Goal: Task Accomplishment & Management: Complete application form

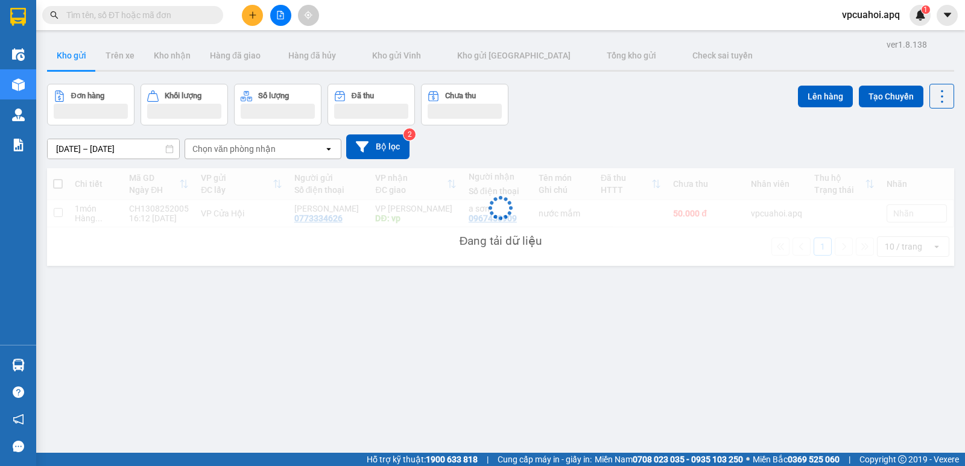
click at [250, 18] on icon "plus" at bounding box center [253, 15] width 8 height 8
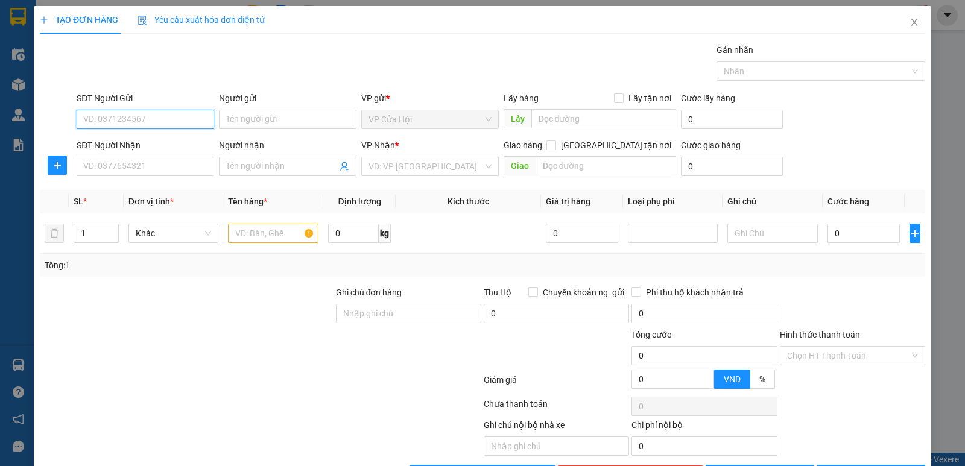
click at [86, 121] on input "SĐT Người Gửi" at bounding box center [146, 119] width 138 height 19
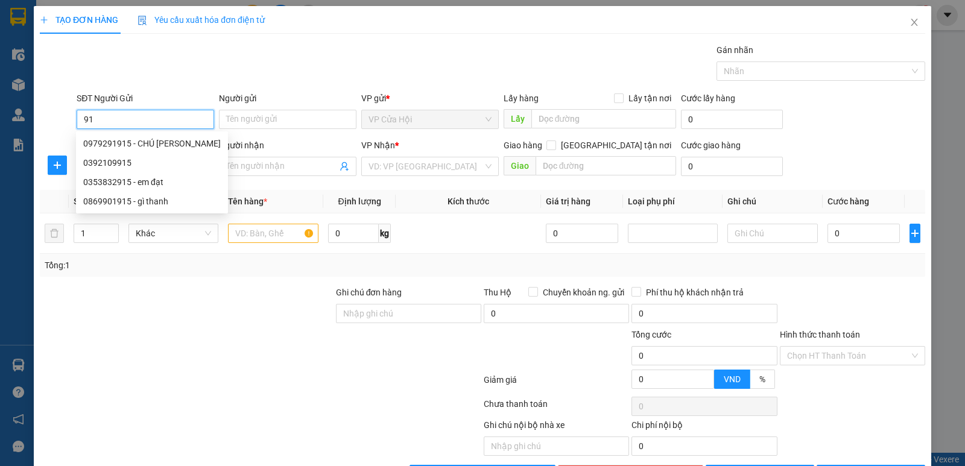
type input "9"
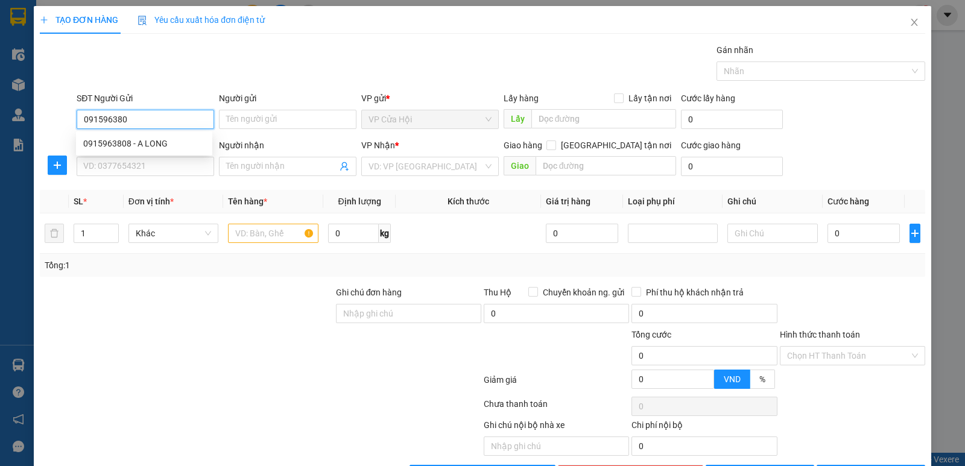
type input "0915963808"
click at [112, 146] on div "0915963808 - A LONG" at bounding box center [144, 143] width 122 height 13
type input "A LONG"
type input "0915963808"
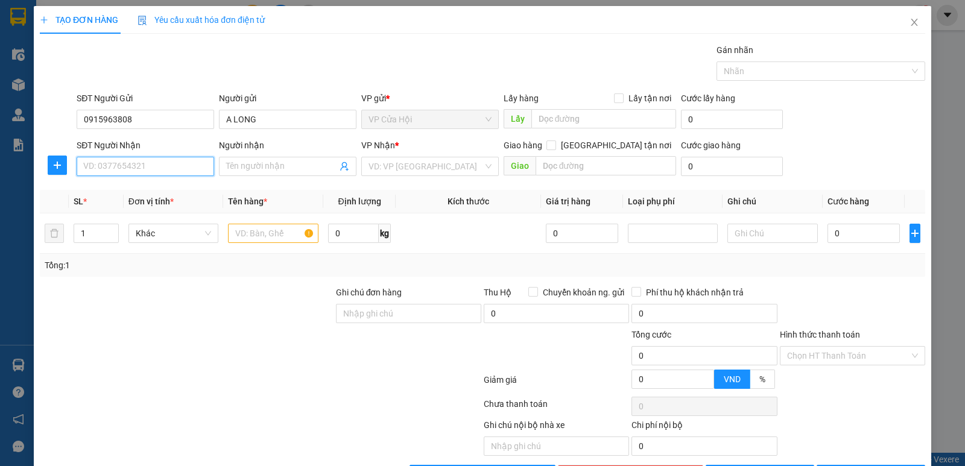
click at [121, 159] on input "SĐT Người Nhận" at bounding box center [146, 166] width 138 height 19
click at [126, 195] on div "0869393796 - chị trâm" at bounding box center [144, 190] width 122 height 13
type input "0869393796"
type input "chị trâm"
checkbox input "true"
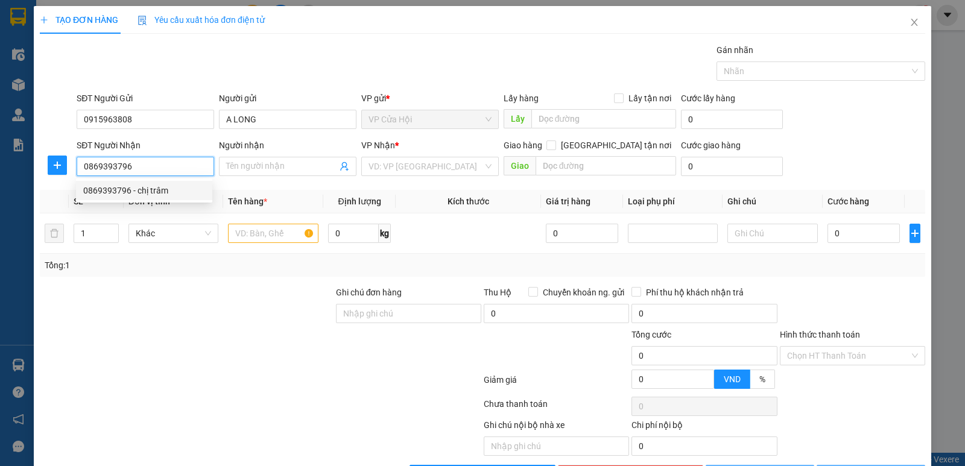
type input "ngõ 134,d [PERSON_NAME] chân hai bà trưng [GEOGRAPHIC_DATA]"
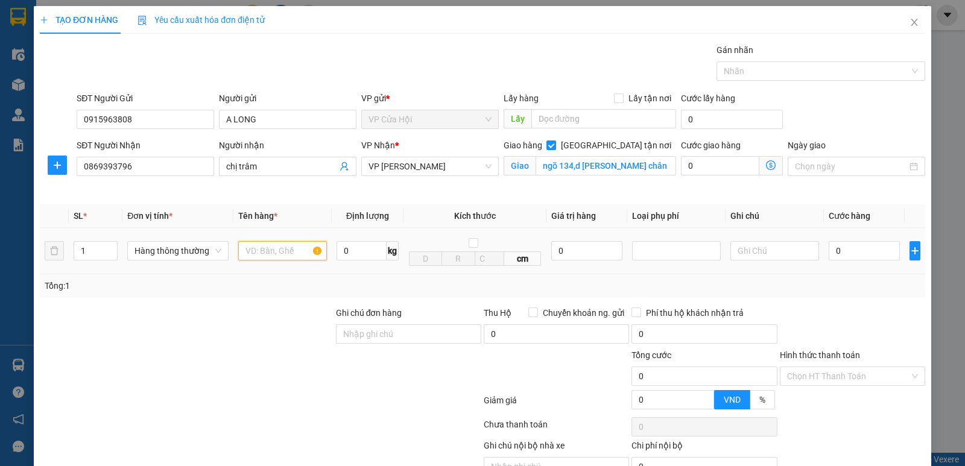
click at [255, 249] on input "text" at bounding box center [282, 250] width 89 height 19
type input "thực phẩm khô"
click at [320, 21] on div "TẠO ĐƠN HÀNG Yêu cầu xuất hóa đơn điện tử" at bounding box center [483, 20] width 886 height 28
click at [766, 164] on icon "dollar-circle" at bounding box center [771, 165] width 10 height 10
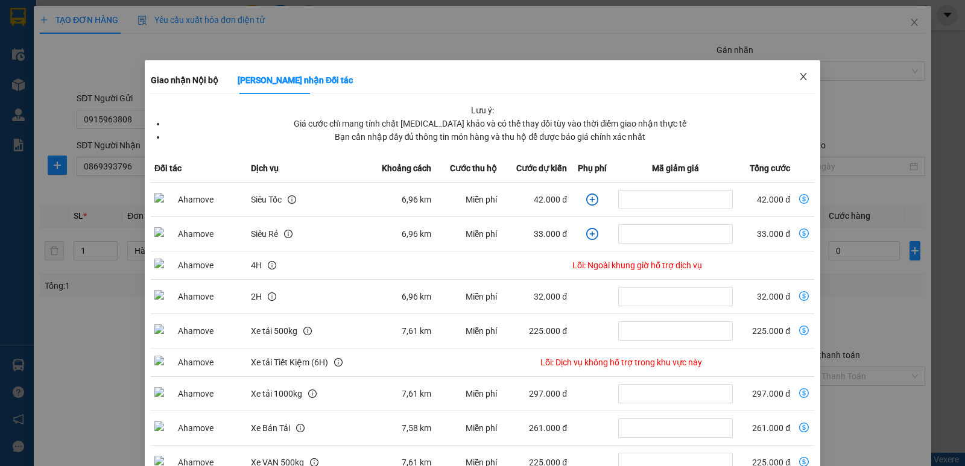
click at [799, 78] on icon "close" at bounding box center [804, 77] width 10 height 10
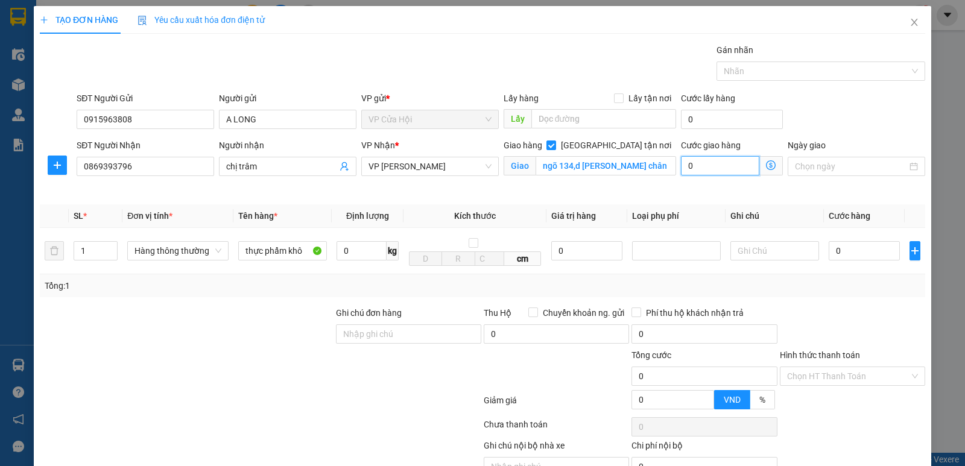
click at [698, 163] on input "0" at bounding box center [720, 165] width 78 height 19
type input "5"
type input "50"
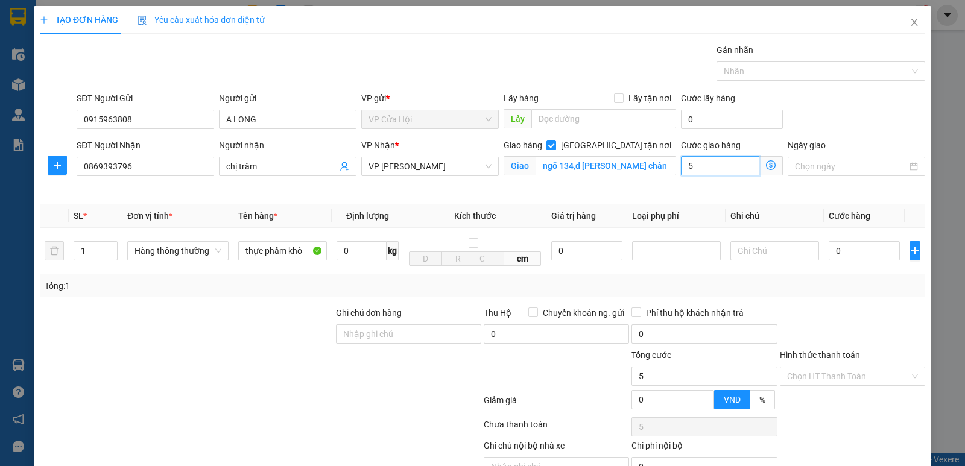
type input "50"
type input "50.000"
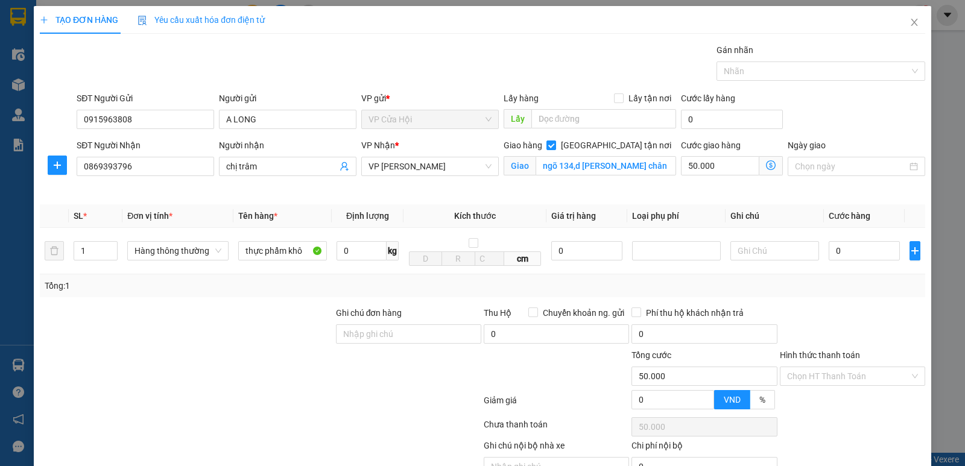
click at [837, 101] on div "SĐT Người Gửi 0915963808 Người gửi A LONG VP gửi * VP Cửa Hội Lấy hàng Lấy tận …" at bounding box center [501, 113] width 854 height 42
click at [847, 247] on input "0" at bounding box center [864, 250] width 71 height 19
type input "4"
type input "50.004"
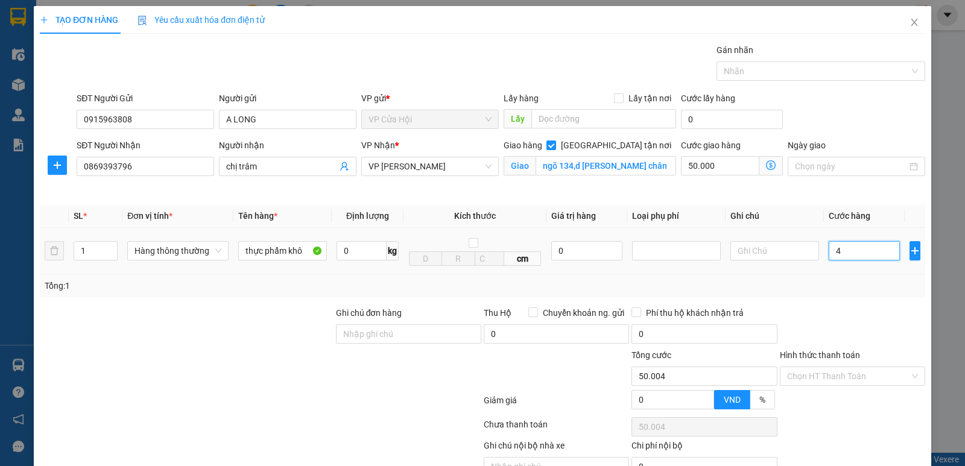
type input "40"
type input "50.040"
type input "40.000"
type input "90.000"
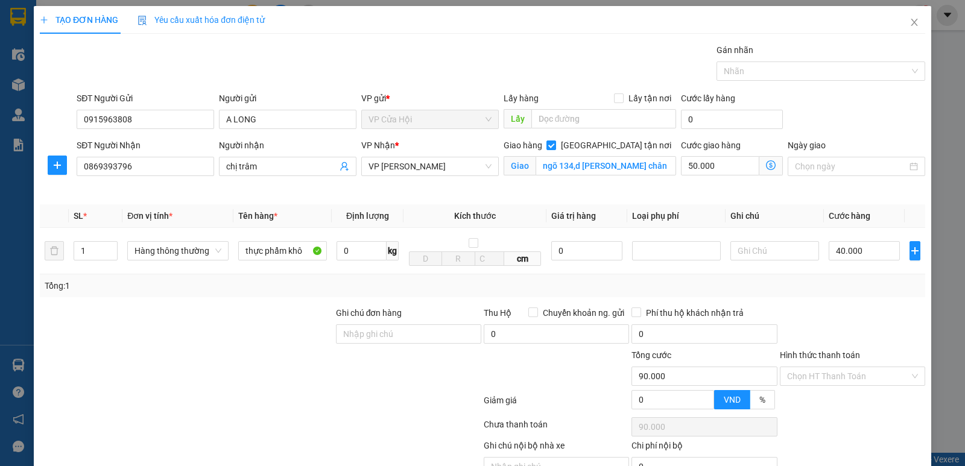
click at [861, 300] on div "Transit Pickup Surcharge Ids Transit Deliver Surcharge Ids Transit Deliver Surc…" at bounding box center [483, 274] width 886 height 462
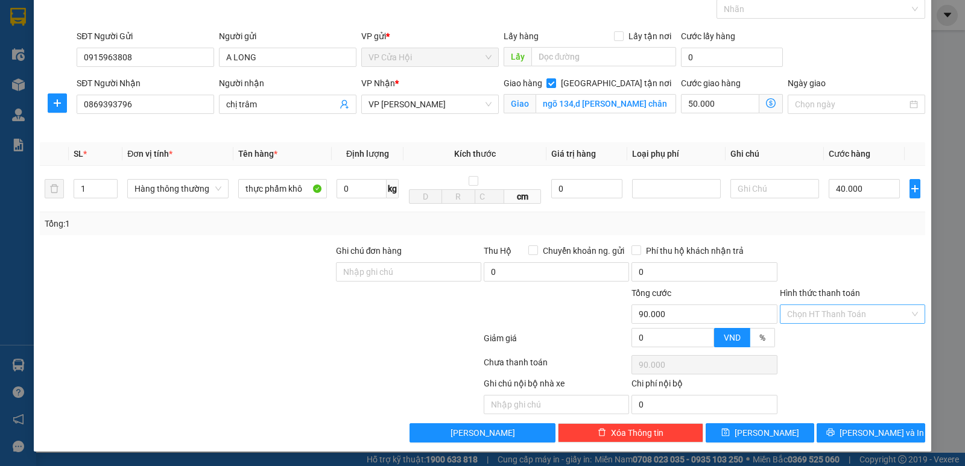
scroll to position [63, 0]
click at [402, 337] on div at bounding box center [261, 341] width 444 height 24
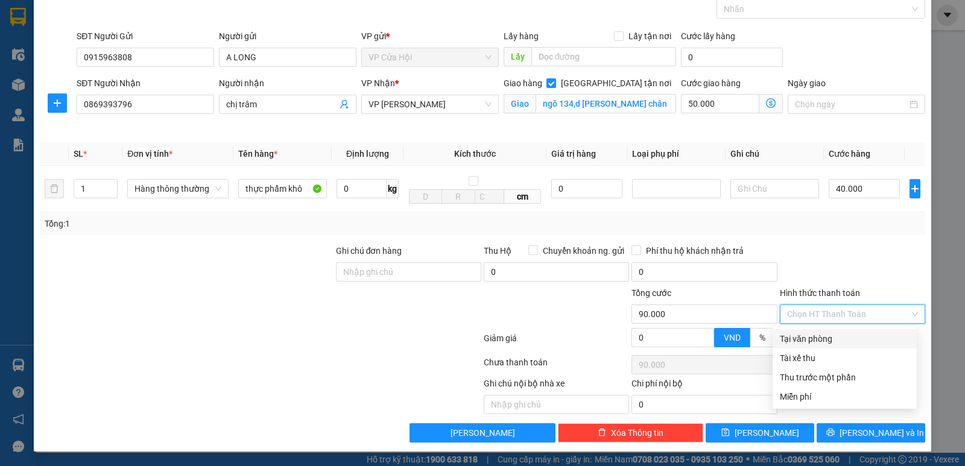
click at [845, 316] on input "Hình thức thanh toán" at bounding box center [848, 314] width 122 height 18
click at [823, 336] on div "Tại văn phòng" at bounding box center [845, 338] width 130 height 13
type input "0"
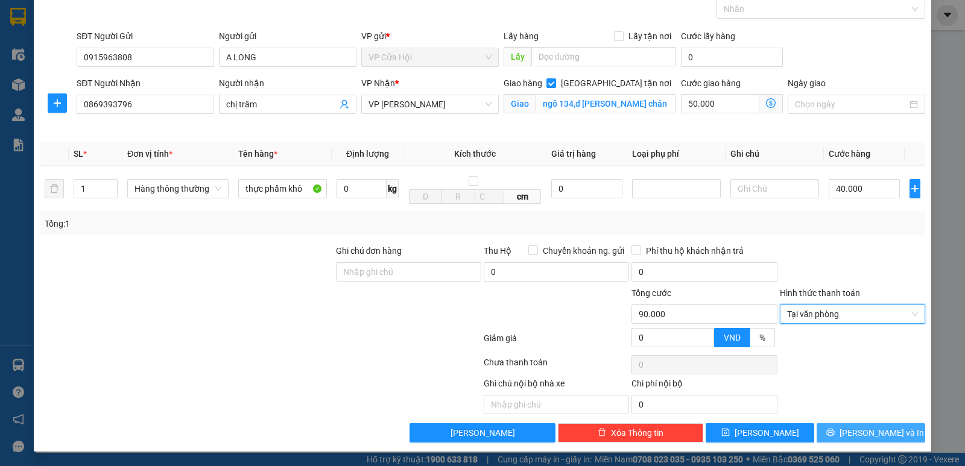
click at [835, 433] on icon "printer" at bounding box center [831, 432] width 8 height 8
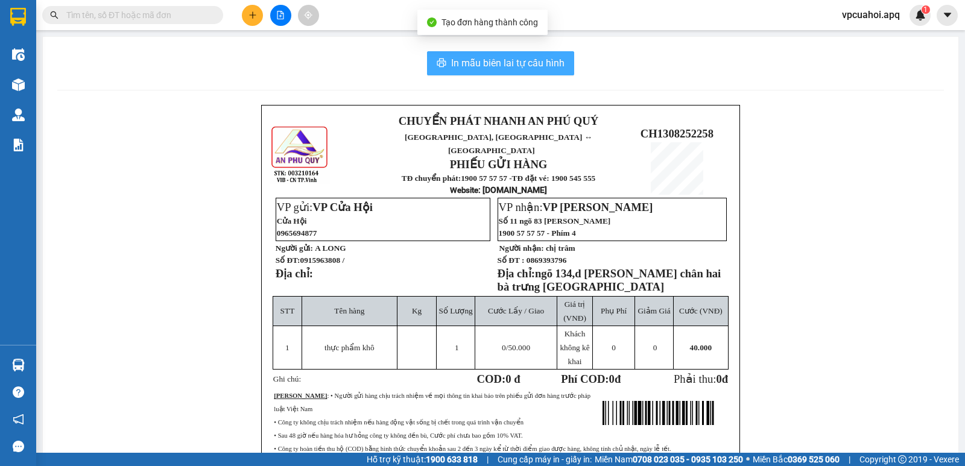
click at [491, 60] on span "In mẫu biên lai tự cấu hình" at bounding box center [507, 63] width 113 height 15
